Goal: Find specific page/section: Find specific page/section

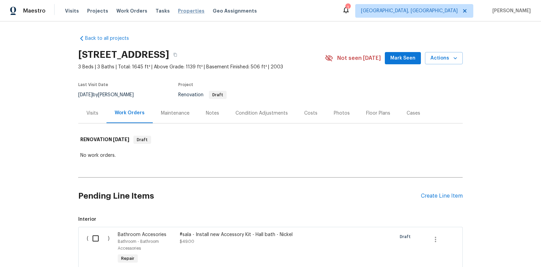
click at [178, 10] on span "Properties" at bounding box center [191, 10] width 27 height 7
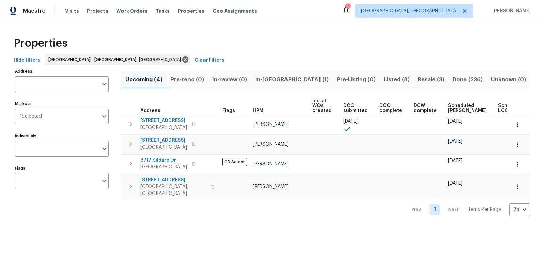
click at [350, 9] on div "1" at bounding box center [347, 7] width 5 height 7
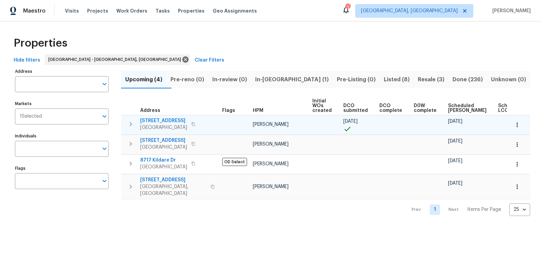
click at [161, 120] on span "7517 Barnbrook Ln" at bounding box center [163, 120] width 47 height 7
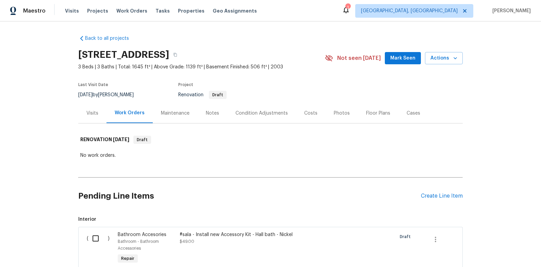
scroll to position [1, 0]
